Goal: Task Accomplishment & Management: Manage account settings

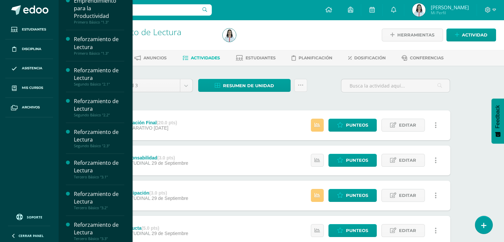
scroll to position [151, 0]
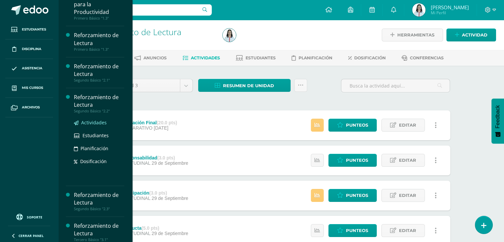
click at [96, 122] on span "Actividades" at bounding box center [94, 122] width 26 height 6
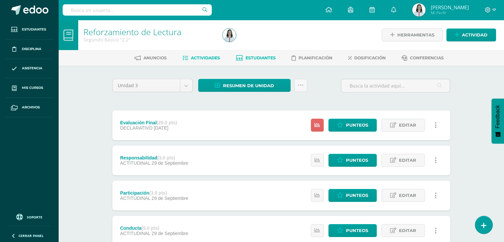
click at [241, 57] on icon at bounding box center [239, 58] width 7 height 6
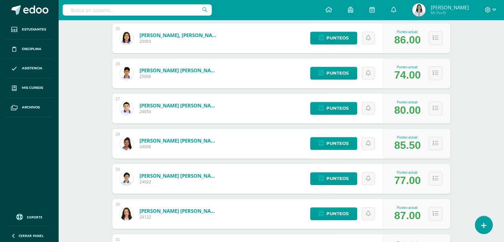
scroll to position [1047, 0]
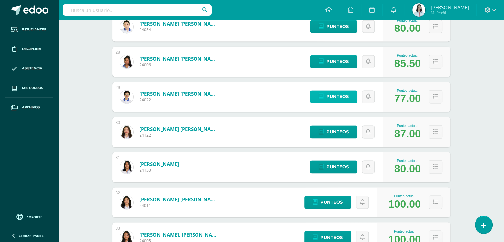
click at [335, 95] on span "Punteos" at bounding box center [338, 97] width 22 height 12
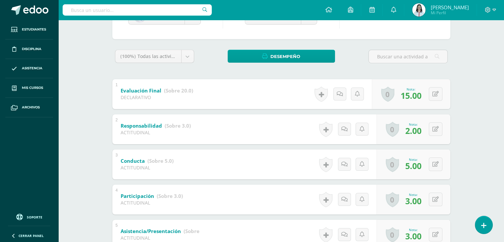
scroll to position [44, 0]
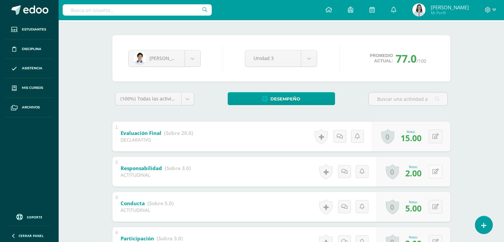
click at [435, 169] on button at bounding box center [436, 172] width 14 height 14
type input "3"
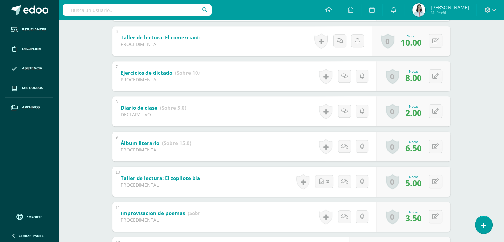
scroll to position [319, 0]
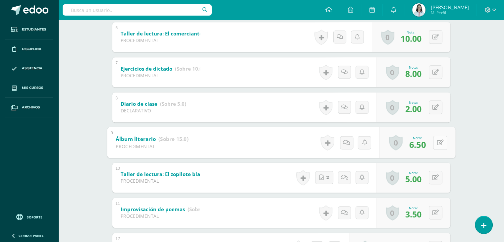
click at [438, 140] on icon at bounding box center [440, 143] width 7 height 6
click at [437, 142] on icon at bounding box center [440, 143] width 7 height 6
type input "12"
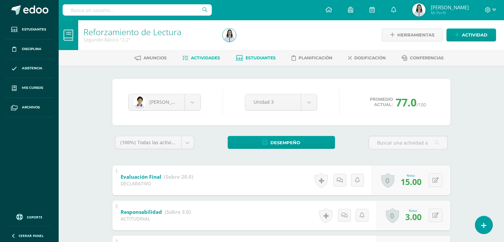
click at [204, 59] on span "Actividades" at bounding box center [205, 57] width 29 height 5
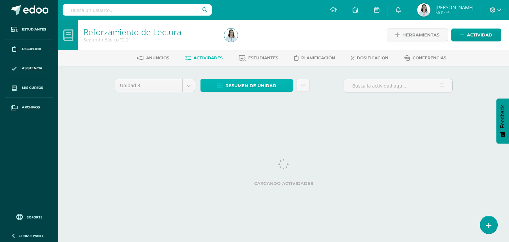
click at [234, 81] on span "Resumen de unidad" at bounding box center [251, 86] width 51 height 12
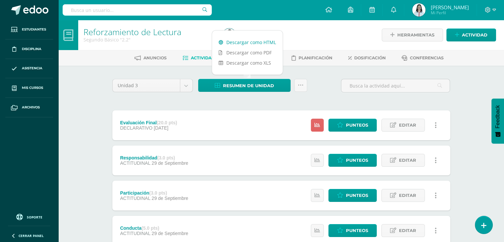
click at [257, 40] on link "Descargar como HTML" at bounding box center [247, 42] width 71 height 10
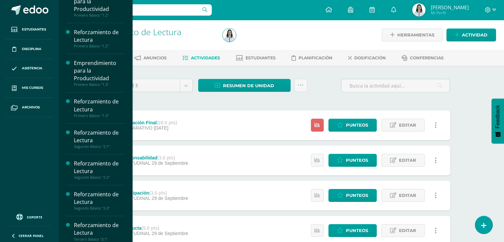
scroll to position [101, 0]
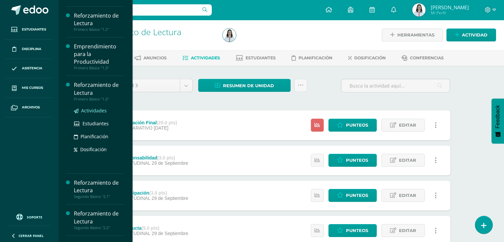
click at [91, 110] on span "Actividades" at bounding box center [94, 110] width 26 height 6
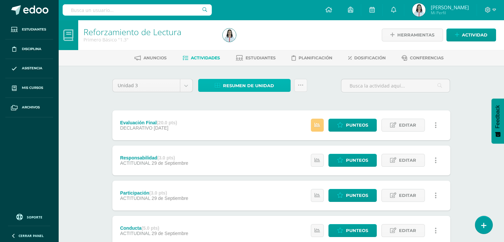
click at [236, 90] on span "Resumen de unidad" at bounding box center [248, 86] width 51 height 12
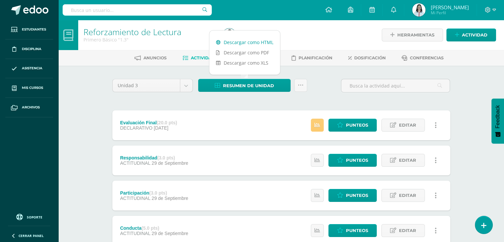
click at [258, 42] on link "Descargar como HTML" at bounding box center [245, 42] width 71 height 10
